Goal: Entertainment & Leisure: Browse casually

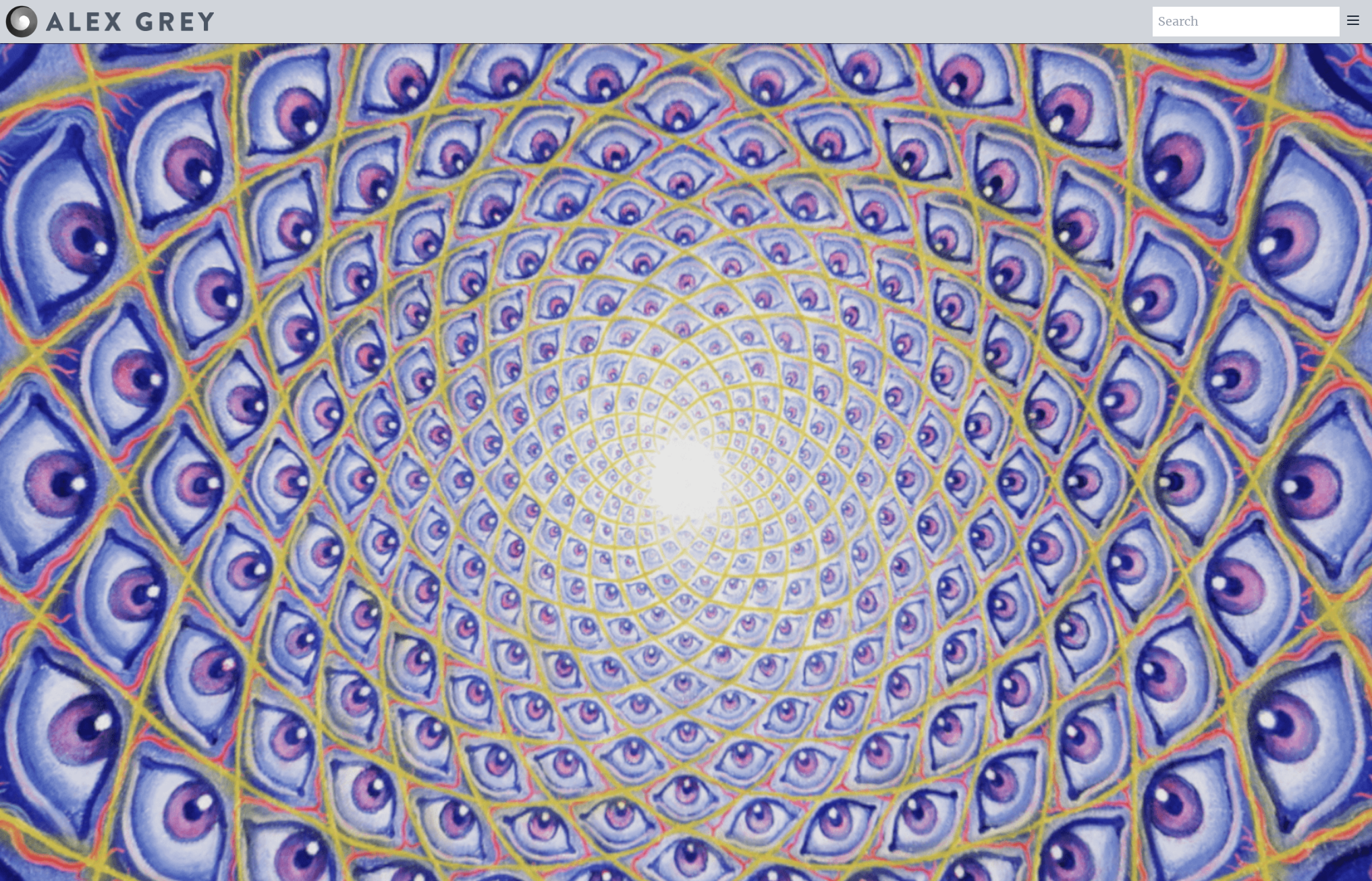
click at [1350, 24] on icon at bounding box center [1353, 20] width 11 height 8
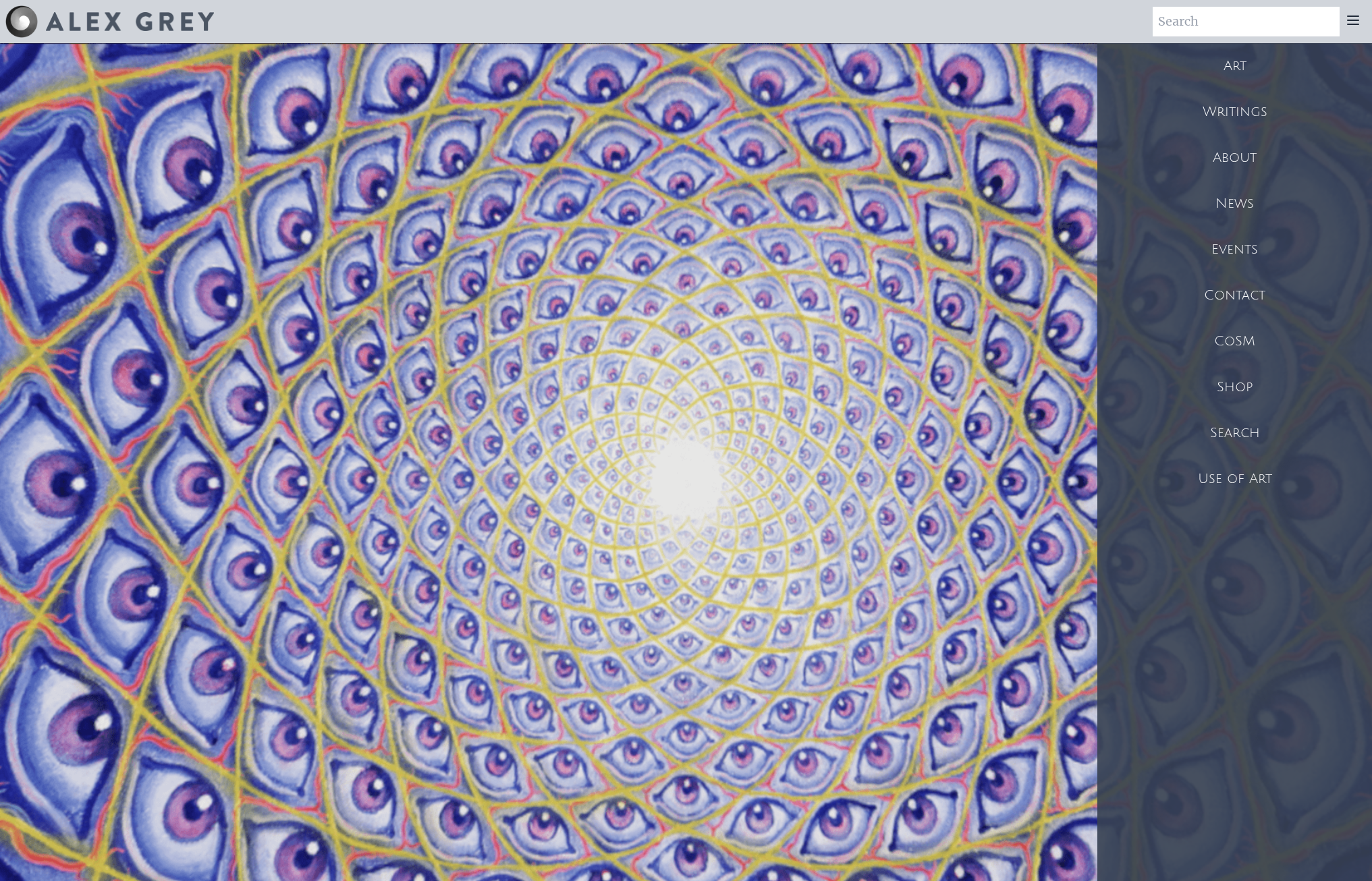
click at [1244, 57] on div "Art" at bounding box center [1235, 66] width 275 height 46
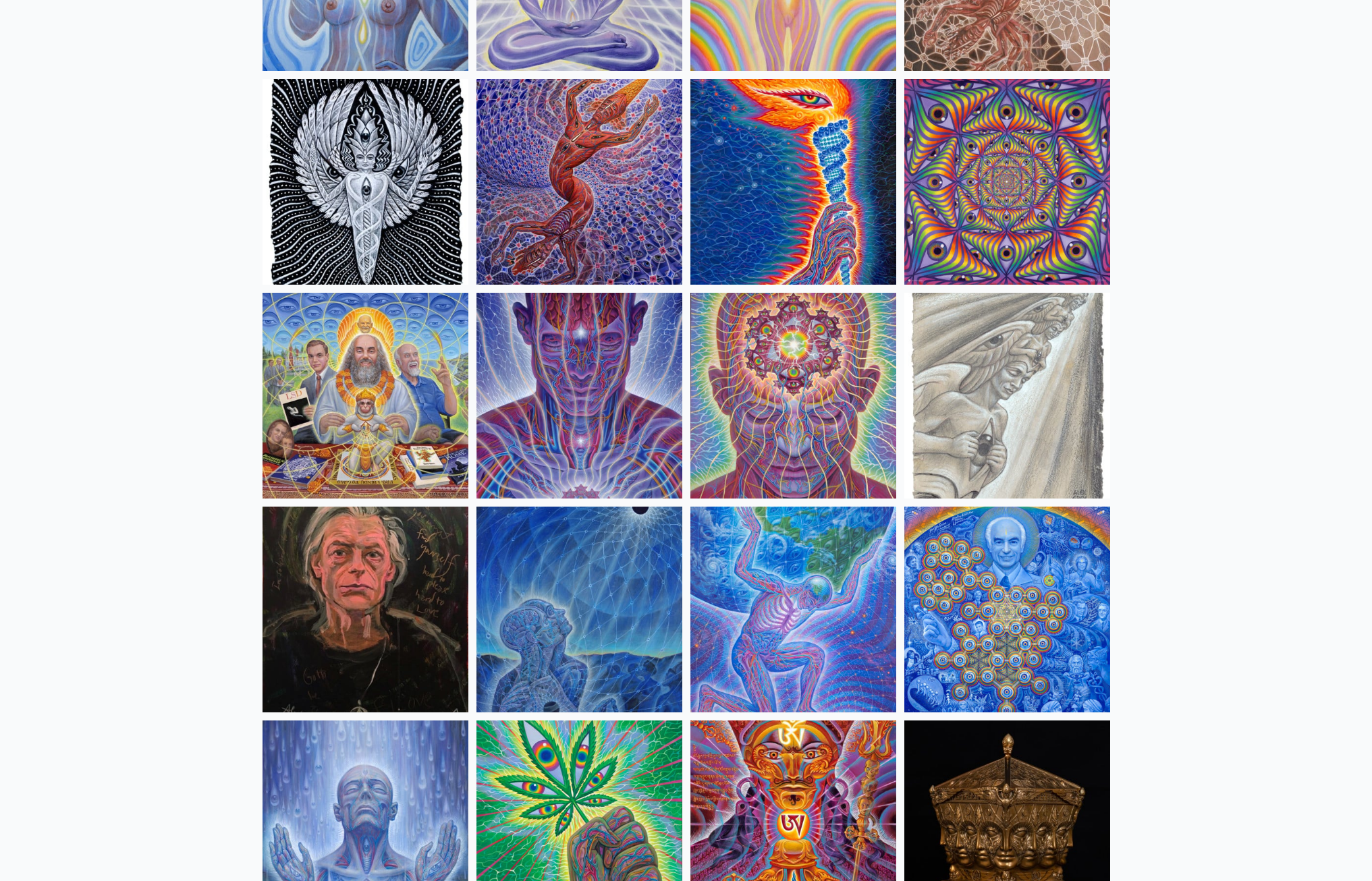
scroll to position [1350, 0]
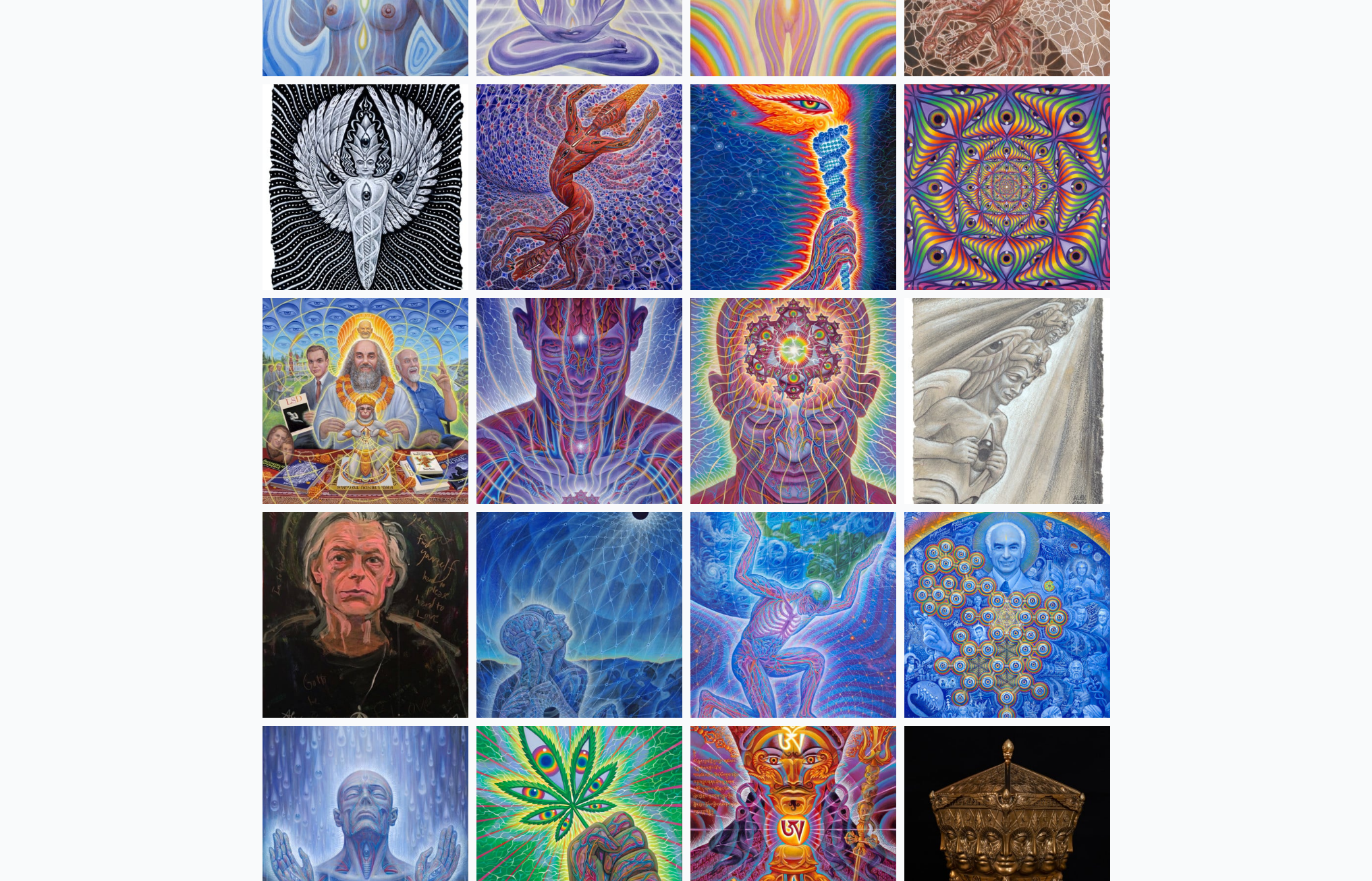
click at [811, 236] on img at bounding box center [793, 187] width 206 height 206
